Goal: Find specific page/section: Locate a particular part of the current website

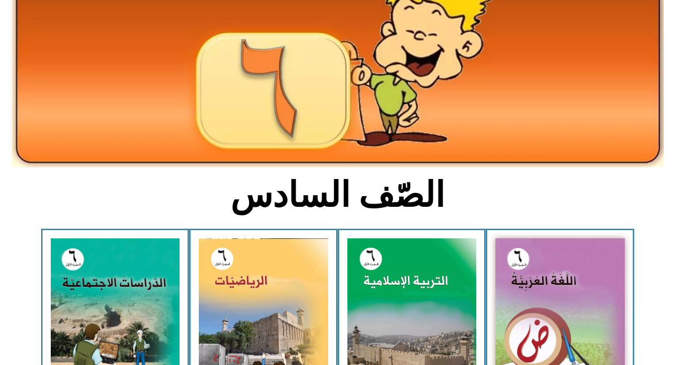
scroll to position [107, 0]
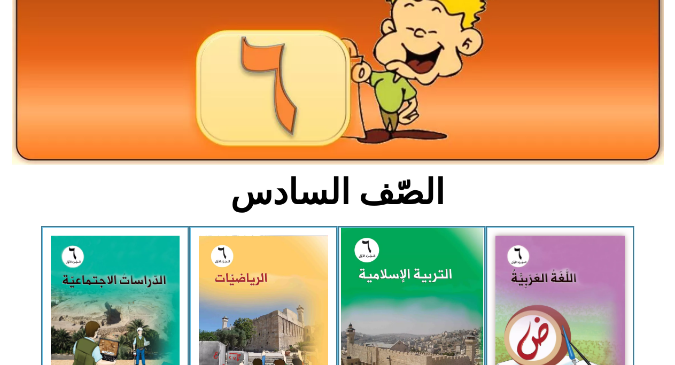
click at [393, 264] on img at bounding box center [411, 316] width 142 height 177
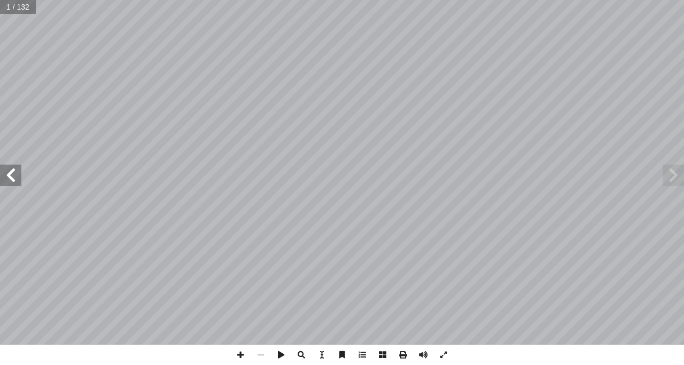
click at [15, 177] on span at bounding box center [10, 175] width 21 height 21
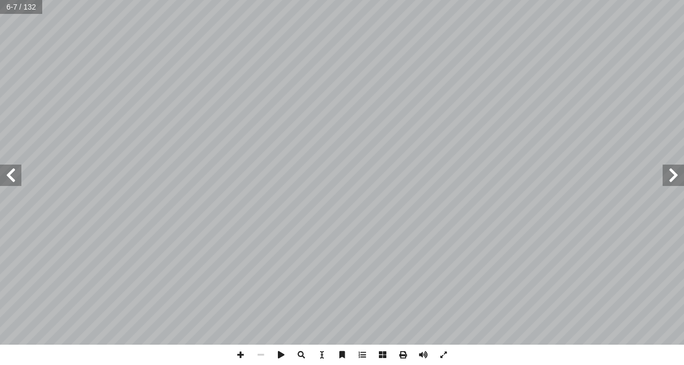
click at [15, 177] on span at bounding box center [10, 175] width 21 height 21
click at [9, 177] on span at bounding box center [10, 175] width 21 height 21
click at [244, 361] on span at bounding box center [240, 355] width 20 height 20
click at [240, 354] on span at bounding box center [240, 355] width 20 height 20
click at [10, 178] on span at bounding box center [10, 175] width 21 height 21
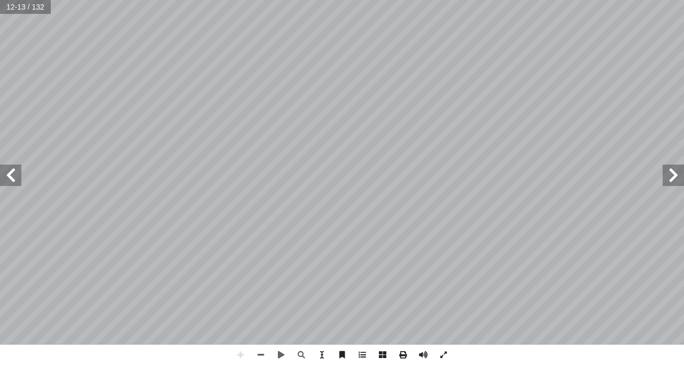
click at [12, 174] on span at bounding box center [10, 175] width 21 height 21
click at [260, 354] on span at bounding box center [261, 355] width 20 height 20
click at [242, 357] on span at bounding box center [240, 355] width 20 height 20
